Goal: Information Seeking & Learning: Understand process/instructions

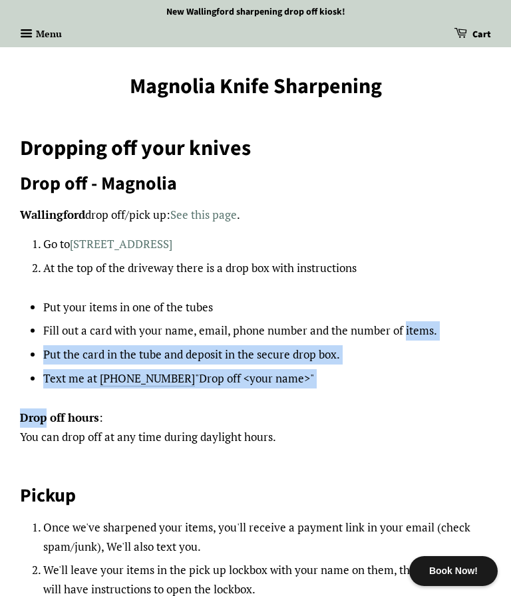
click at [413, 412] on p "Drop off hours : You can drop off at any time during daylight hours." at bounding box center [255, 427] width 471 height 39
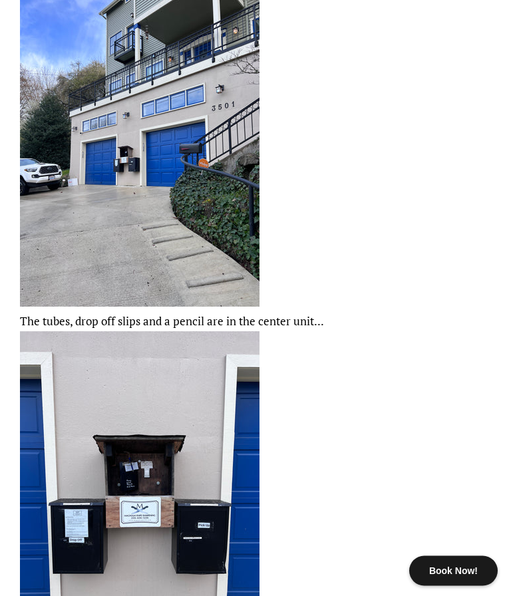
scroll to position [778, 0]
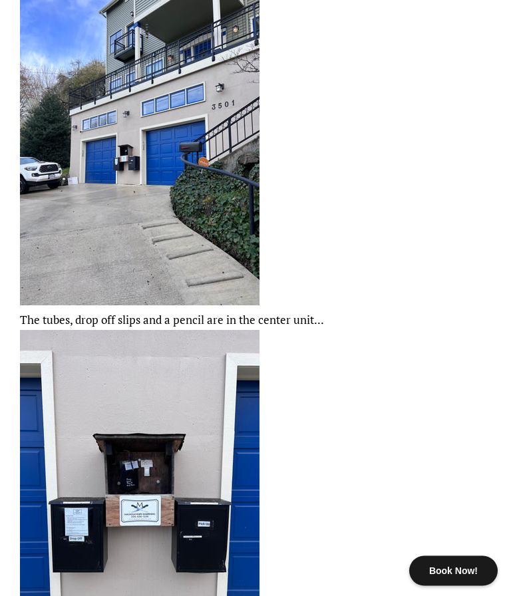
click at [419, 288] on p "The tubes, drop off slips and a pencil are in the center unit..." at bounding box center [255, 322] width 471 height 670
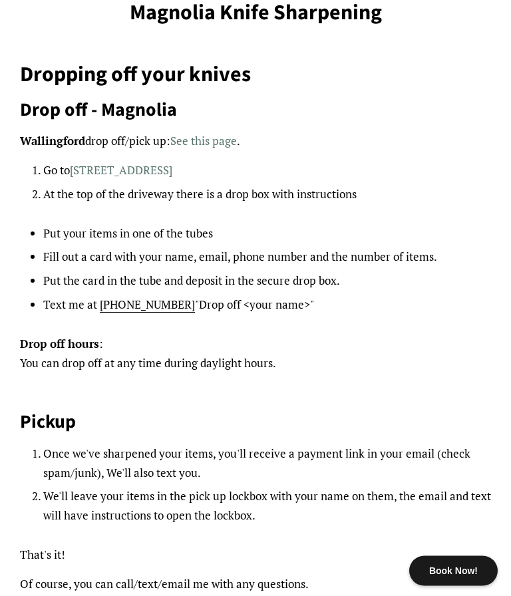
scroll to position [0, 0]
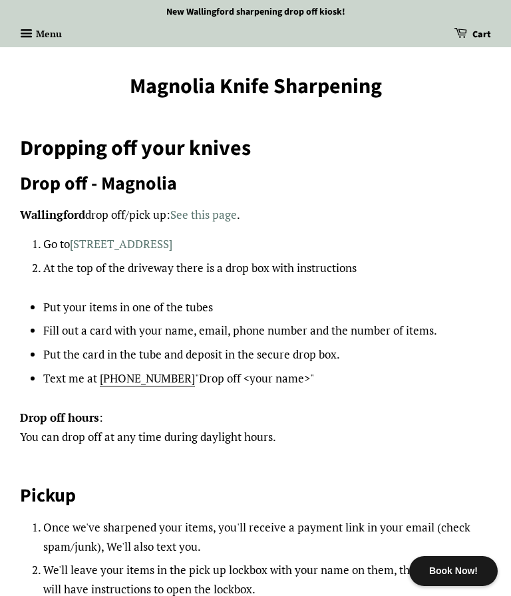
click at [34, 29] on span "button" at bounding box center [28, 33] width 16 height 17
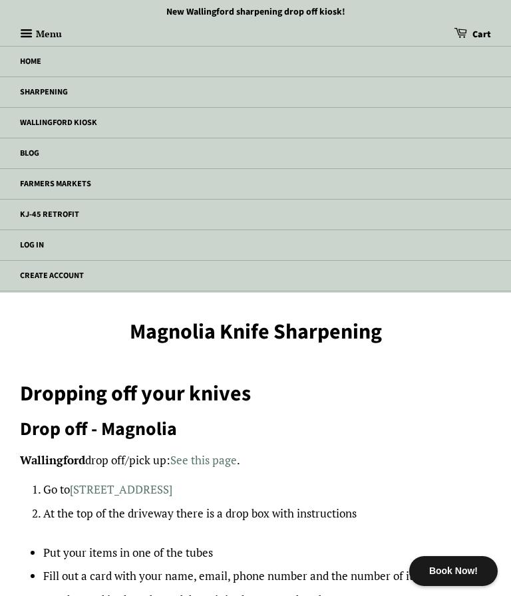
click at [73, 90] on link "Sharpening" at bounding box center [255, 92] width 511 height 30
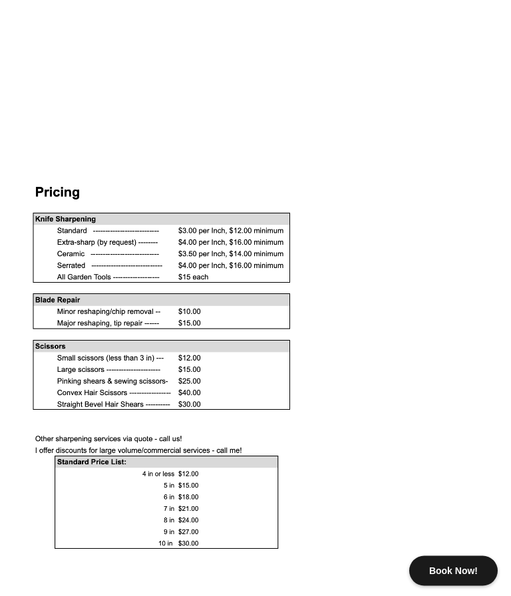
scroll to position [1076, 0]
click at [493, 311] on main "Home › Knife Sharpening Service - [GEOGRAPHIC_DATA] Knife Sharpening Service - …" at bounding box center [255, 381] width 511 height 2644
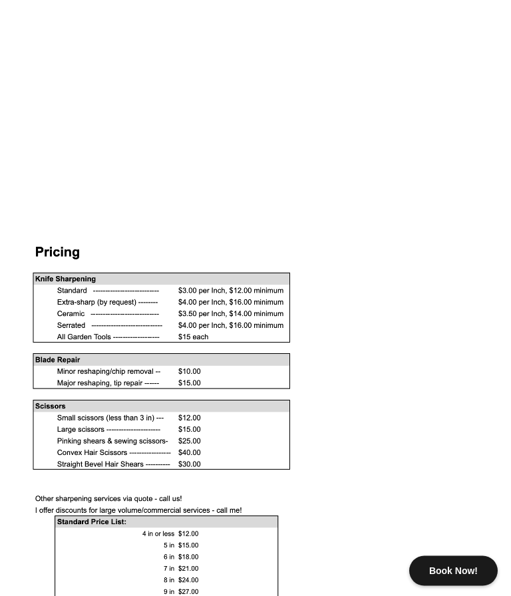
scroll to position [1017, 0]
click at [197, 575] on div "Everybody Deserves a Sharp Knife! Drop off your knives , We'll sharpen them, it…" at bounding box center [255, 327] width 471 height 2275
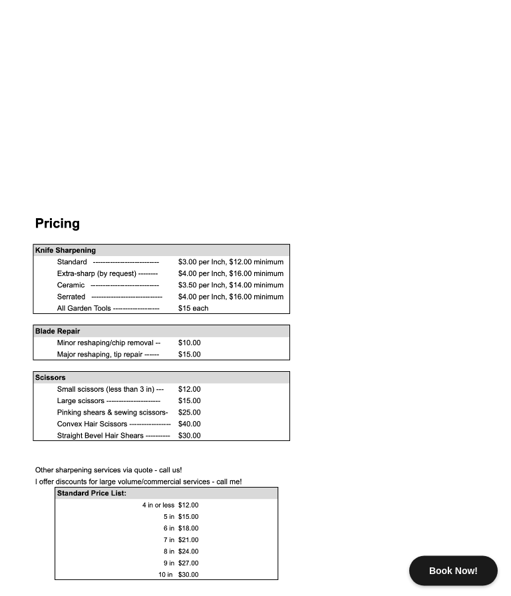
scroll to position [1048, 0]
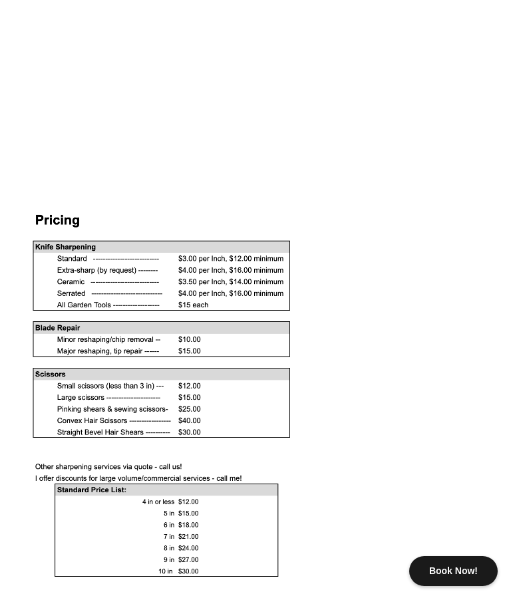
click at [13, 588] on div "Home › Knife Sharpening Service - Seattle Knife Sharpening Service - Seattle Ev…" at bounding box center [245, 388] width 491 height 2603
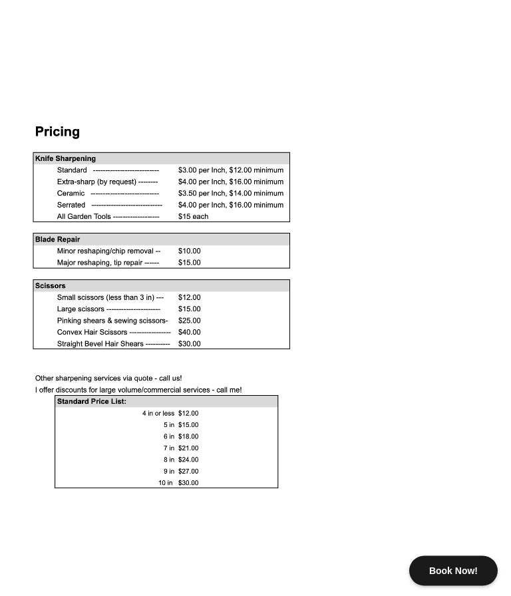
scroll to position [1141, 0]
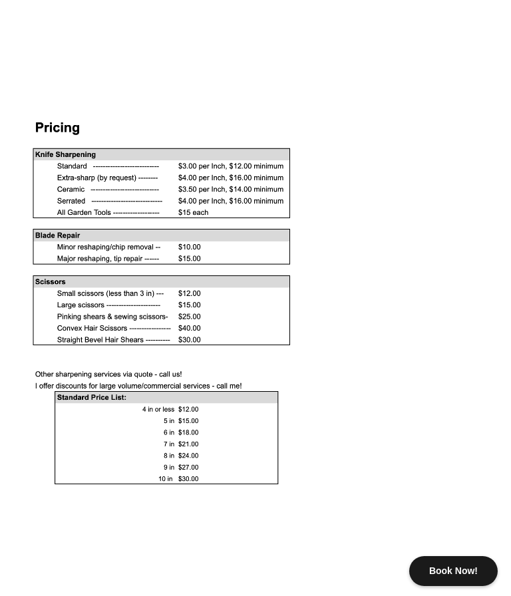
click at [7, 453] on div "Home › Knife Sharpening Service - Seattle Knife Sharpening Service - Seattle Ev…" at bounding box center [245, 296] width 491 height 2603
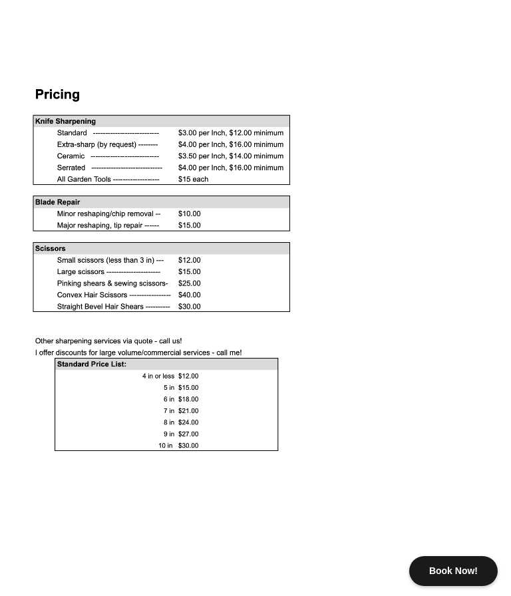
scroll to position [1189, 0]
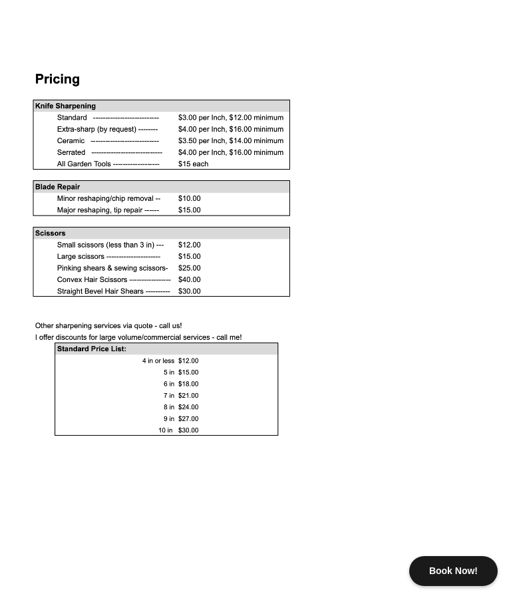
click at [398, 580] on p at bounding box center [255, 556] width 471 height 205
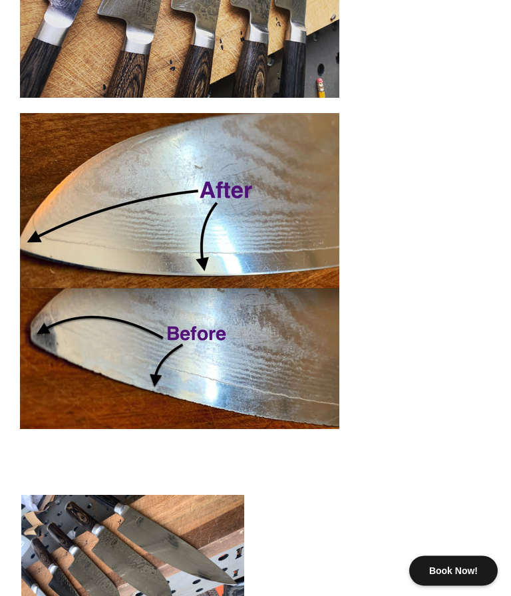
scroll to position [2019, 0]
